Goal: Information Seeking & Learning: Learn about a topic

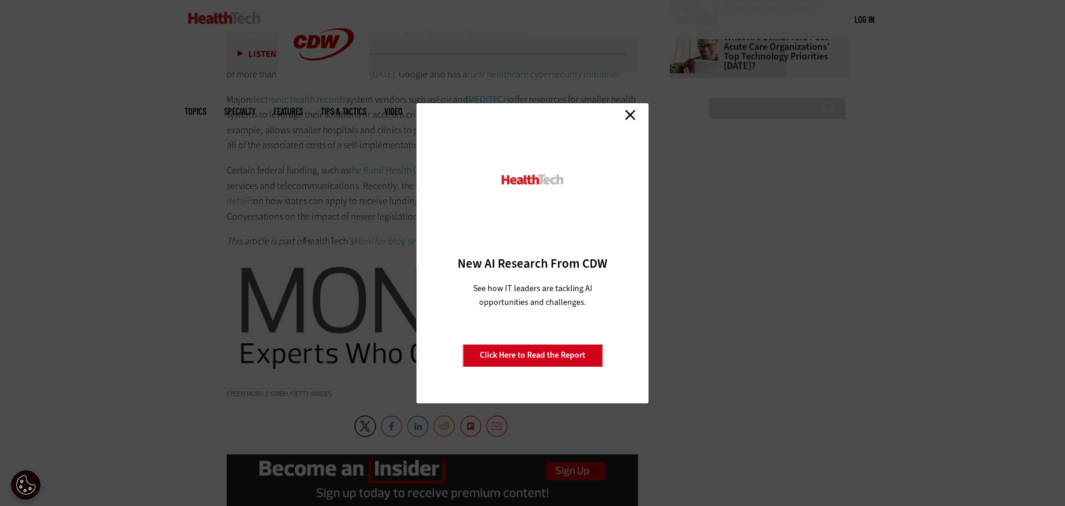
scroll to position [1619, 0]
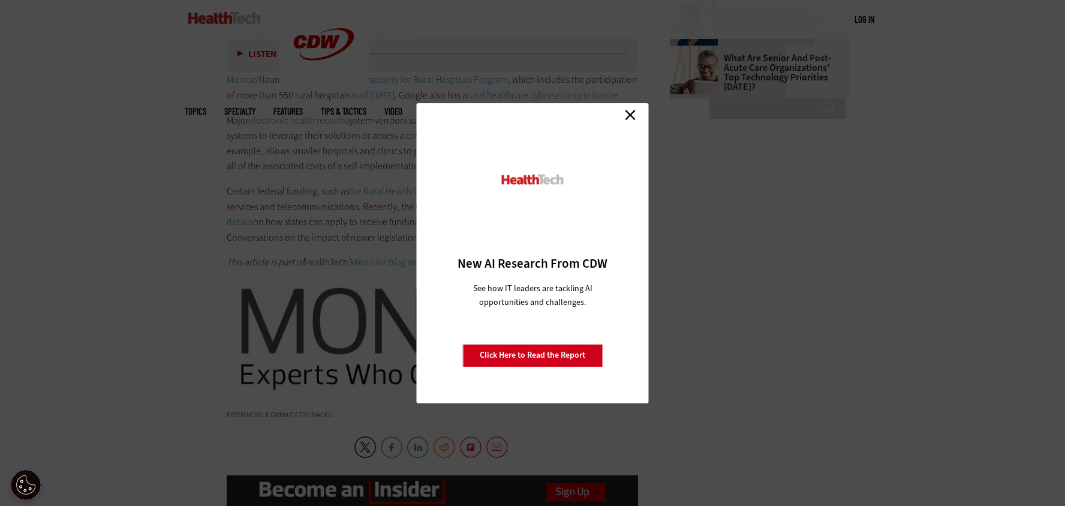
drag, startPoint x: 636, startPoint y: 116, endPoint x: 556, endPoint y: 127, distance: 81.1
click at [636, 116] on link "Close" at bounding box center [630, 115] width 18 height 18
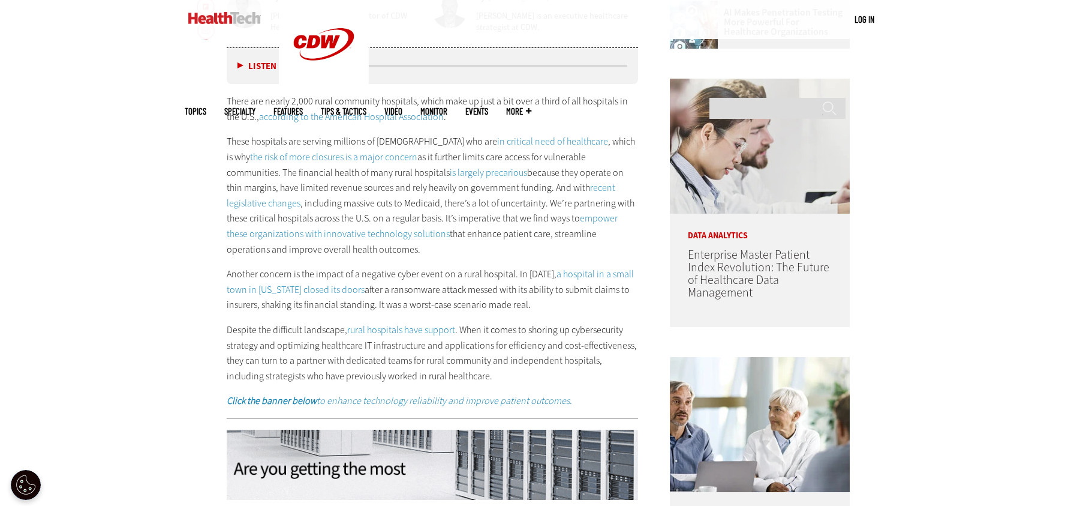
scroll to position [660, 0]
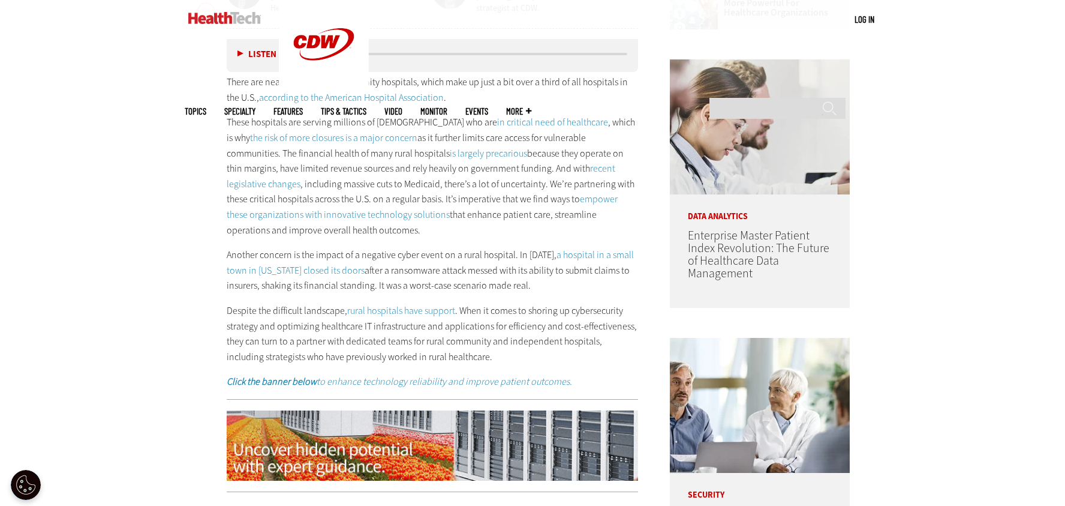
scroll to position [720, 0]
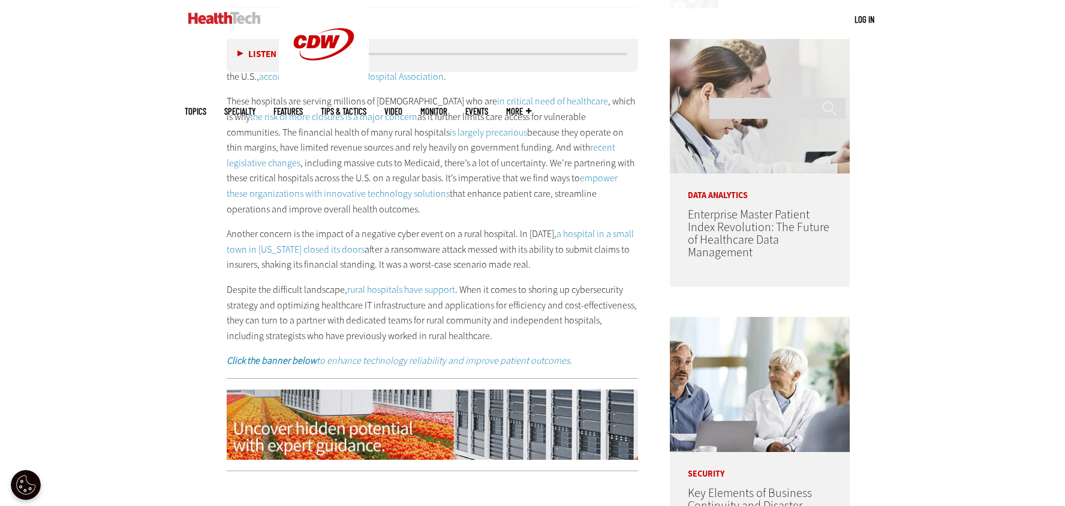
drag, startPoint x: 174, startPoint y: 221, endPoint x: 188, endPoint y: 225, distance: 15.0
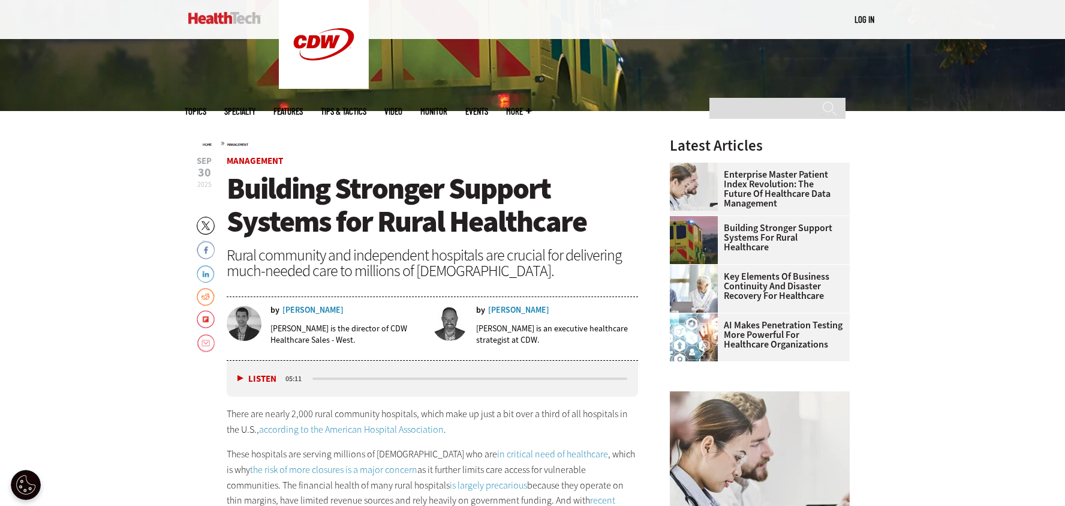
scroll to position [360, 0]
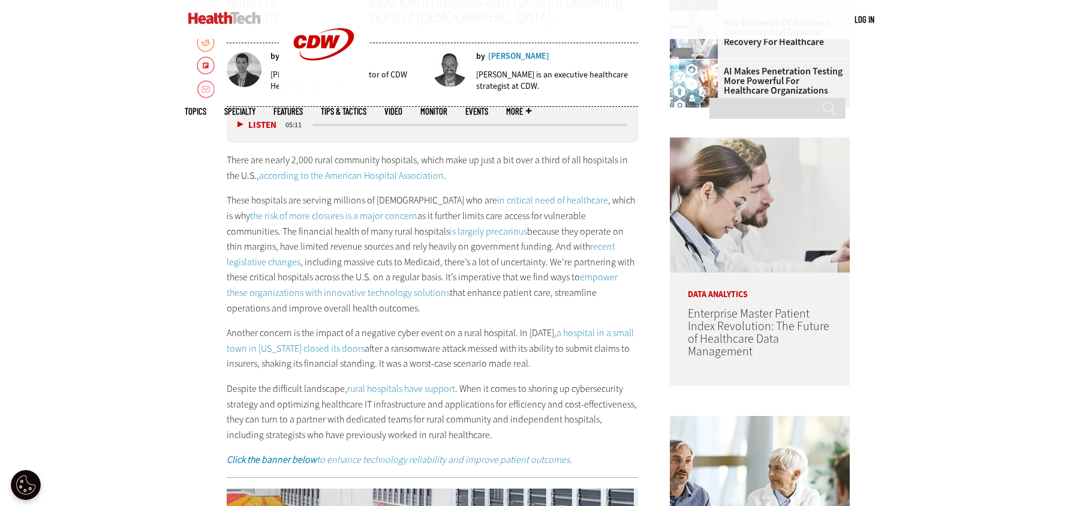
scroll to position [600, 0]
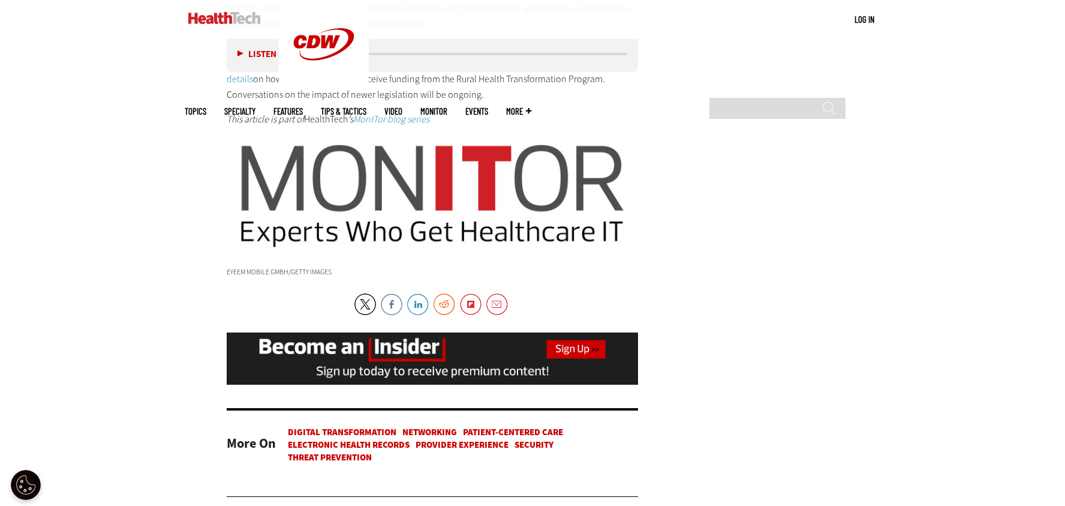
scroll to position [1859, 0]
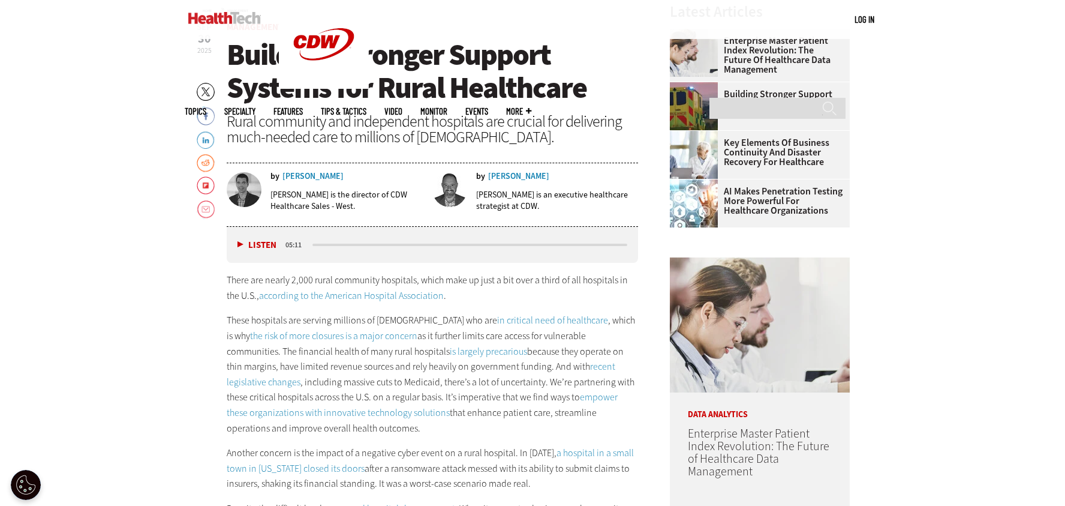
scroll to position [480, 0]
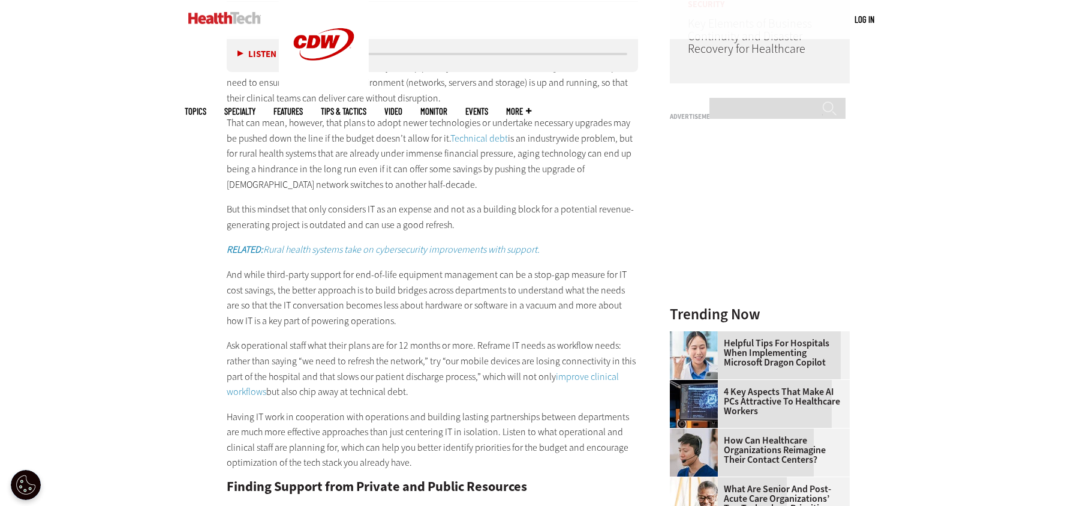
scroll to position [1199, 0]
